Goal: Check status: Check status

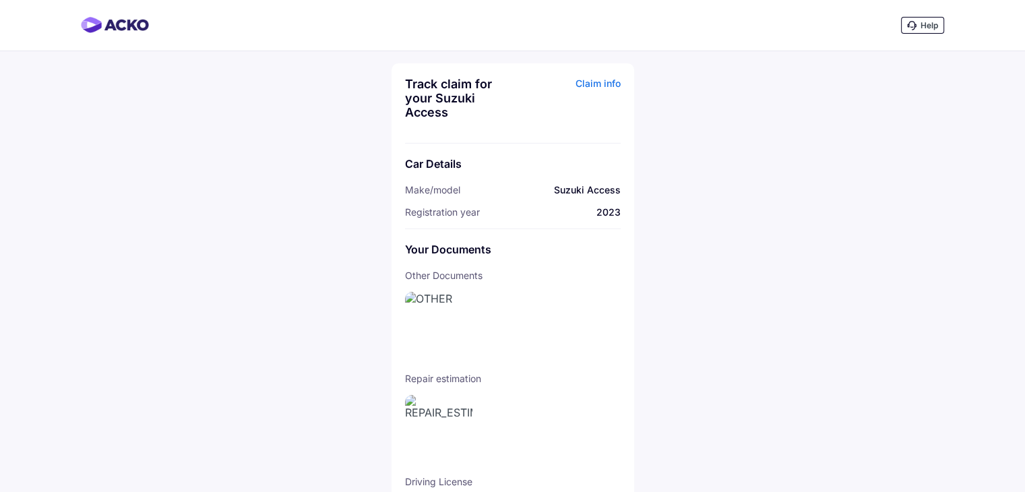
click at [587, 73] on div "Track claim for your Suzuki Access Claim info Car Details Make/model Suzuki Acc…" at bounding box center [512, 320] width 243 height 515
click at [587, 79] on div "Claim info" at bounding box center [568, 103] width 104 height 53
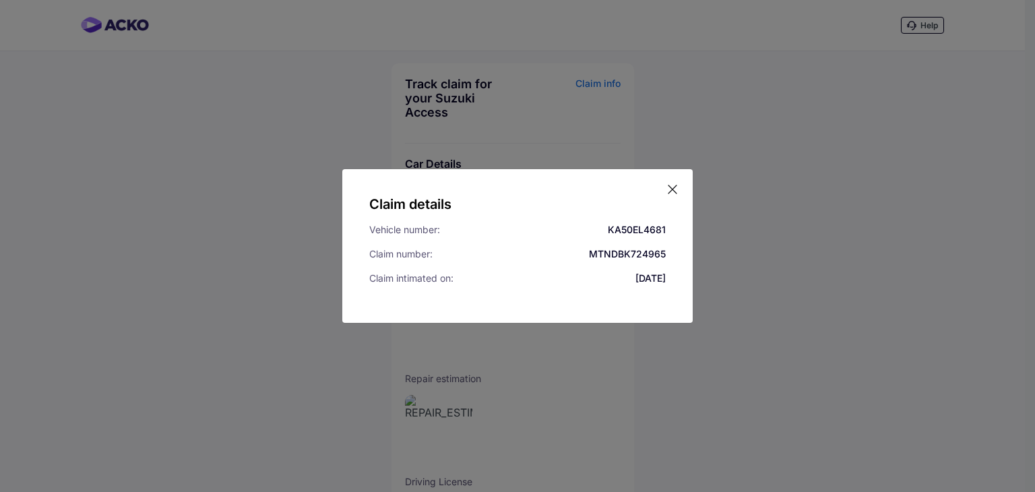
click at [673, 187] on icon at bounding box center [672, 189] width 13 height 13
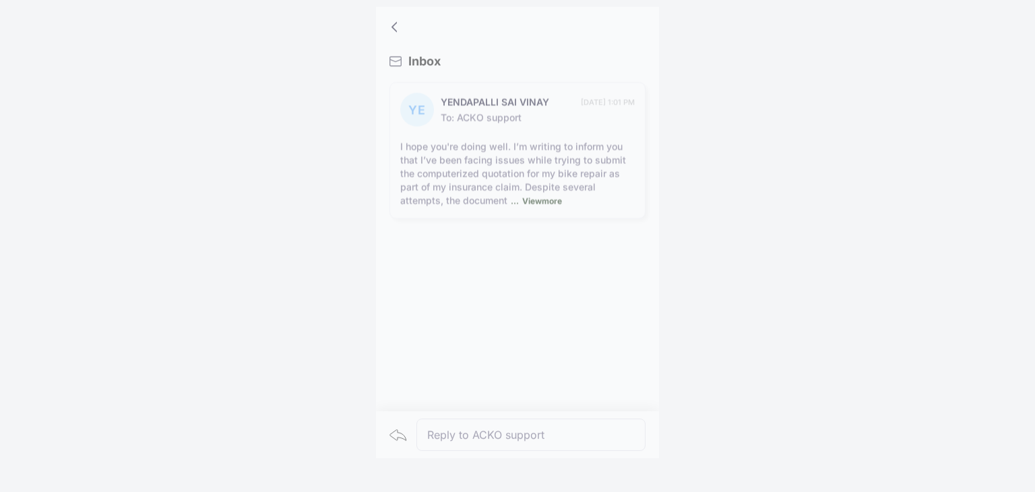
click at [544, 189] on span "View more" at bounding box center [540, 194] width 43 height 10
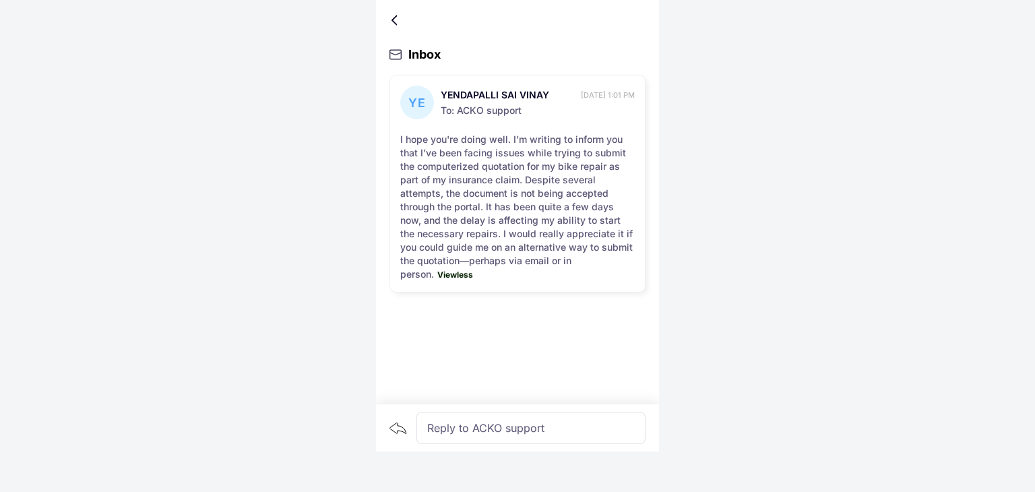
click at [396, 18] on div at bounding box center [397, 20] width 8 height 7
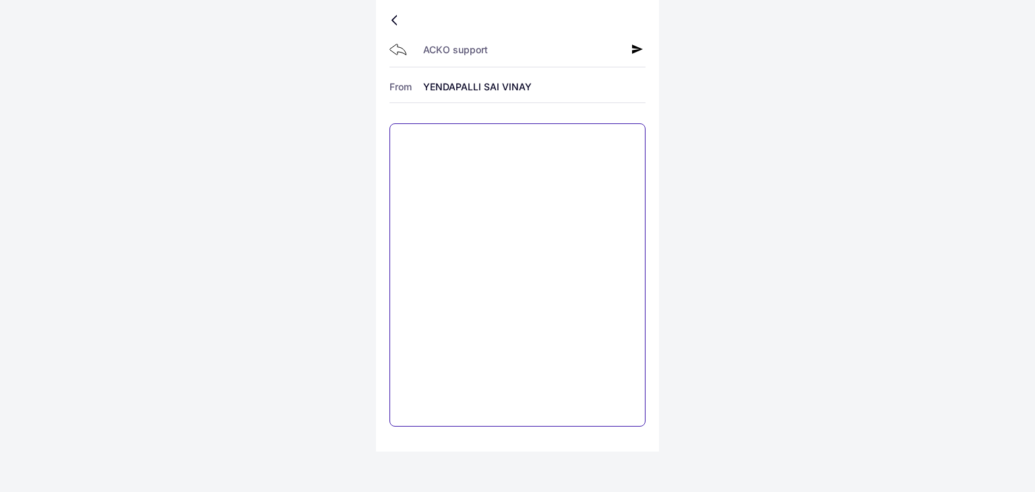
click at [466, 148] on textarea at bounding box center [517, 274] width 256 height 303
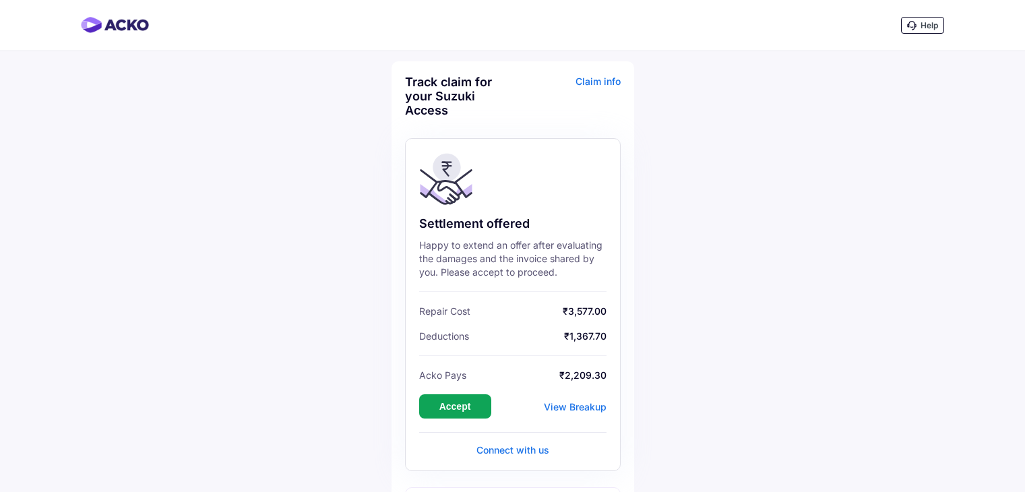
scroll to position [371, 0]
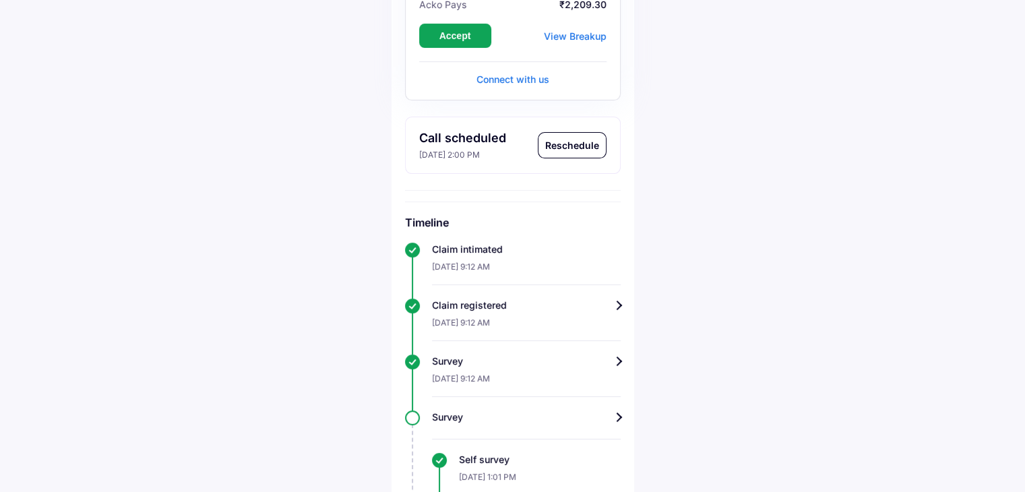
click at [816, 318] on div "Help Track claim for your Suzuki Access Claim info Settlement offered Happy to …" at bounding box center [512, 265] width 1025 height 1273
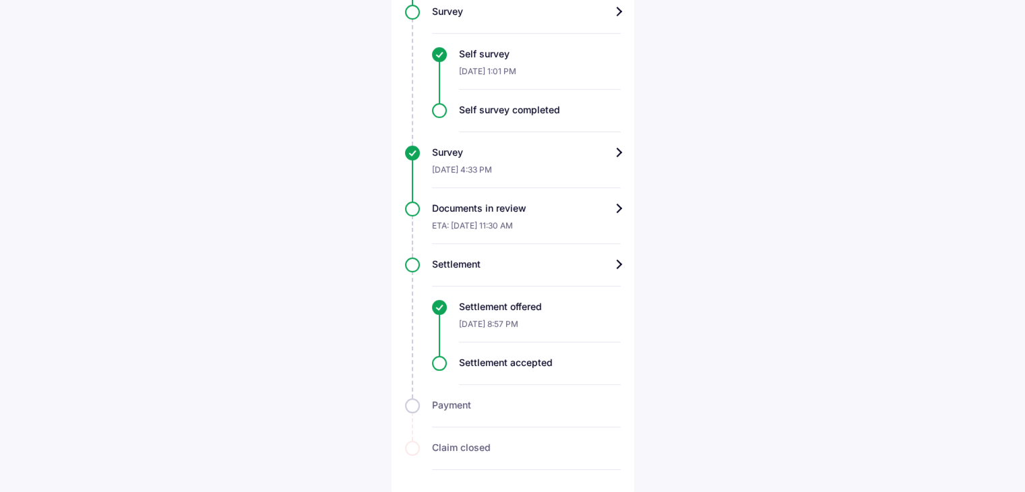
scroll to position [779, 0]
